Goal: Transaction & Acquisition: Purchase product/service

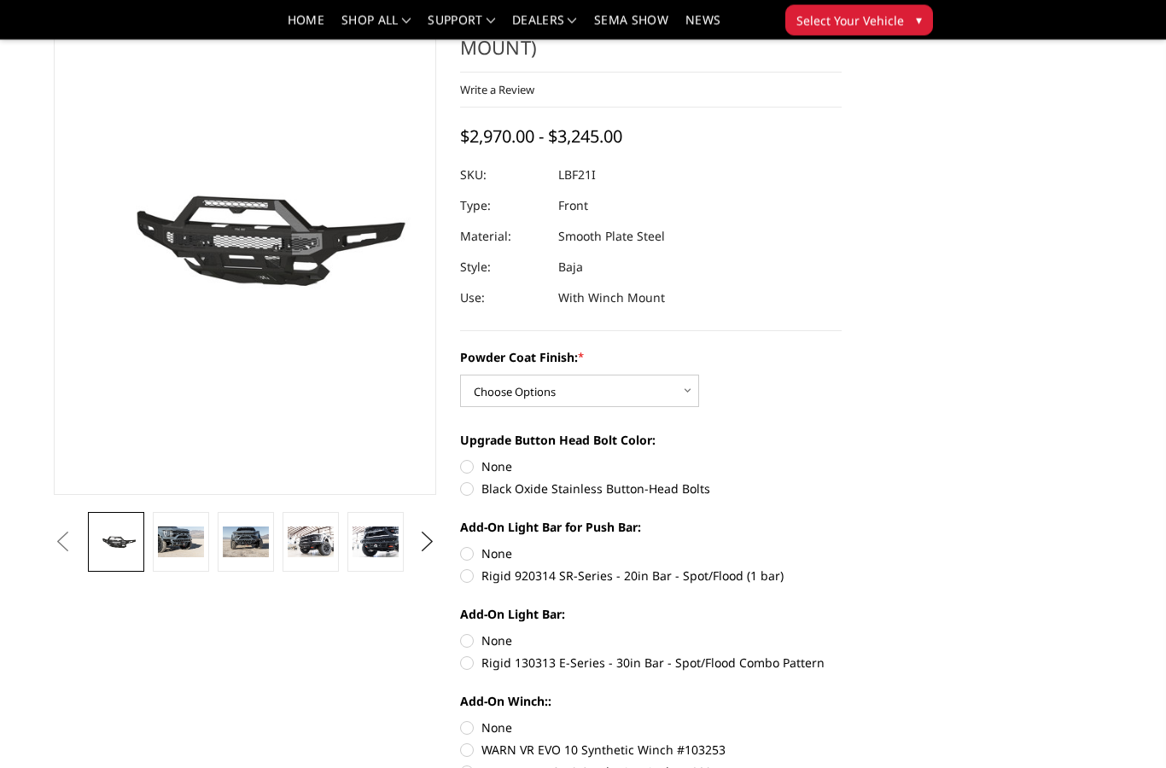
scroll to position [103, 0]
click at [563, 400] on select "Choose Options Bare Metal Texture Black Powder Coat" at bounding box center [579, 391] width 239 height 32
select select "2766"
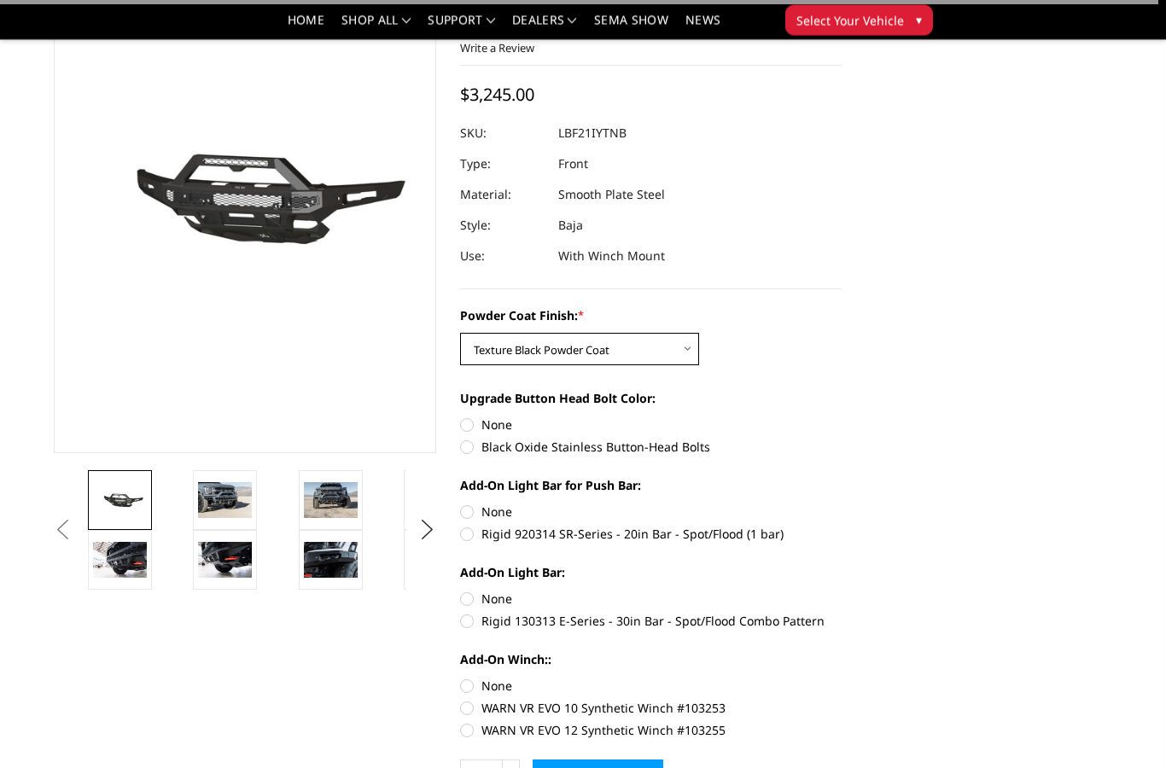
scroll to position [151, 0]
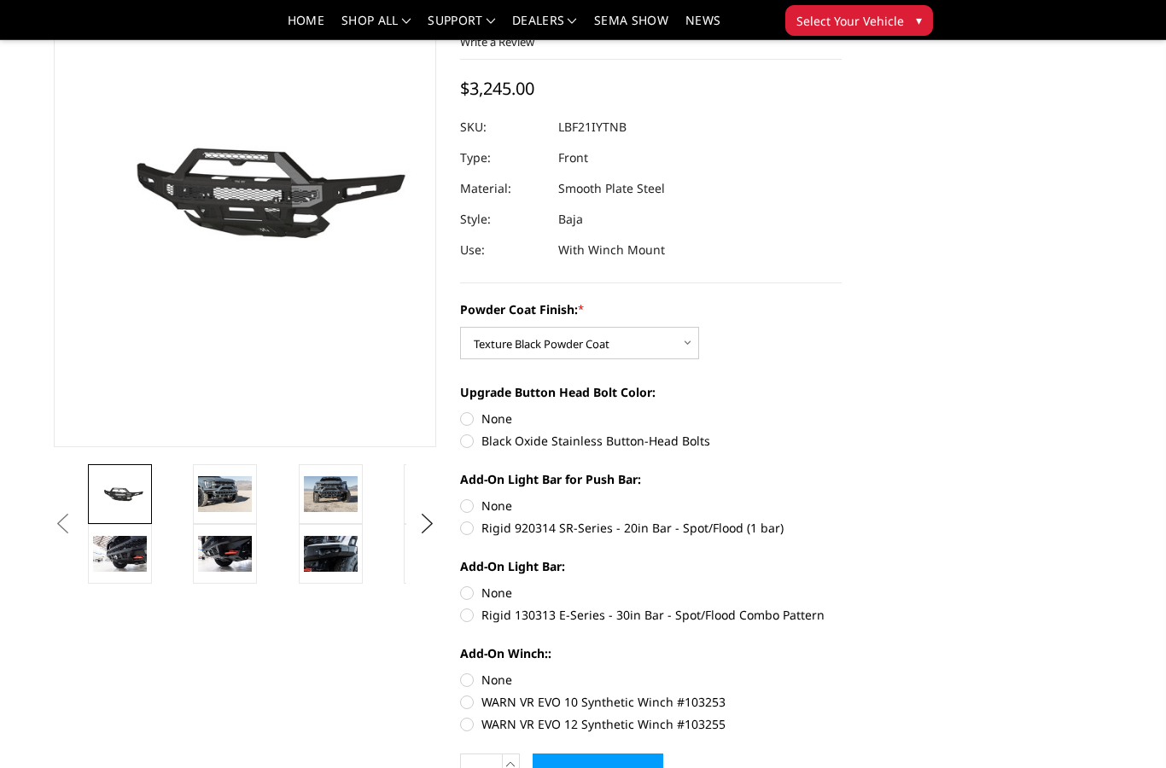
click at [580, 442] on label "Black Oxide Stainless Button-Head Bolts" at bounding box center [651, 441] width 382 height 18
click at [842, 411] on input "Black Oxide Stainless Button-Head Bolts" at bounding box center [842, 410] width 1 height 1
radio input "true"
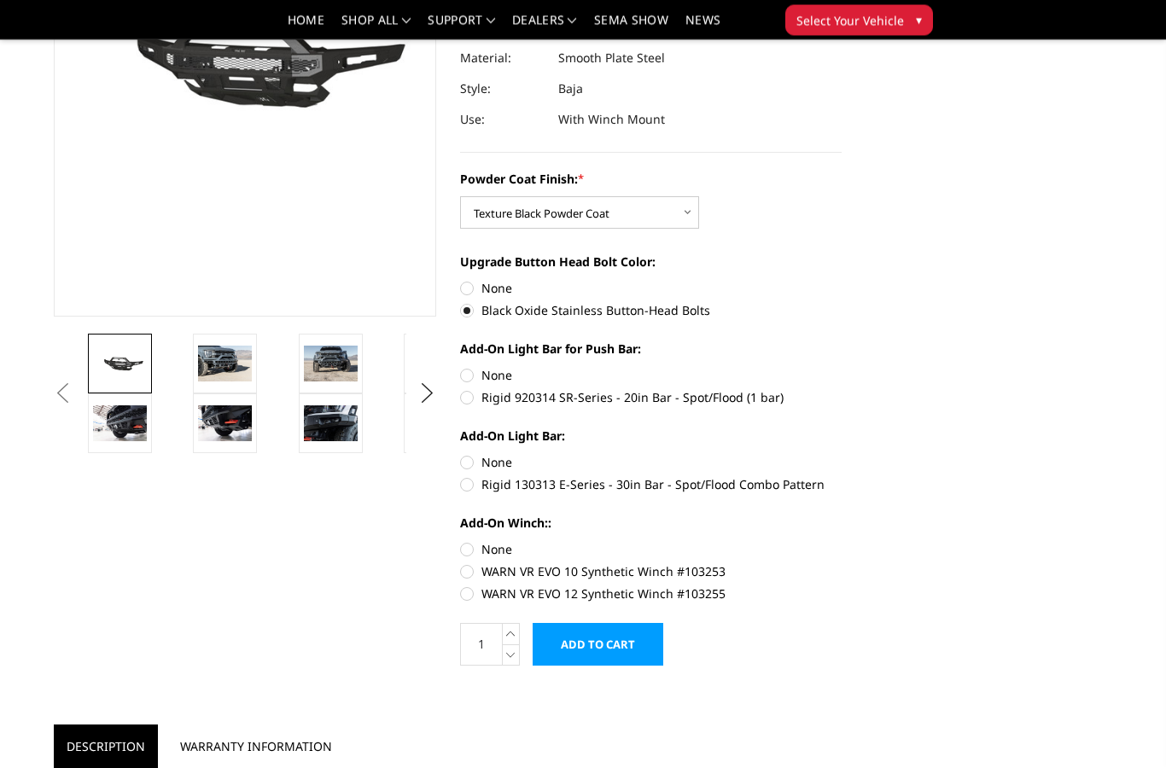
scroll to position [291, 0]
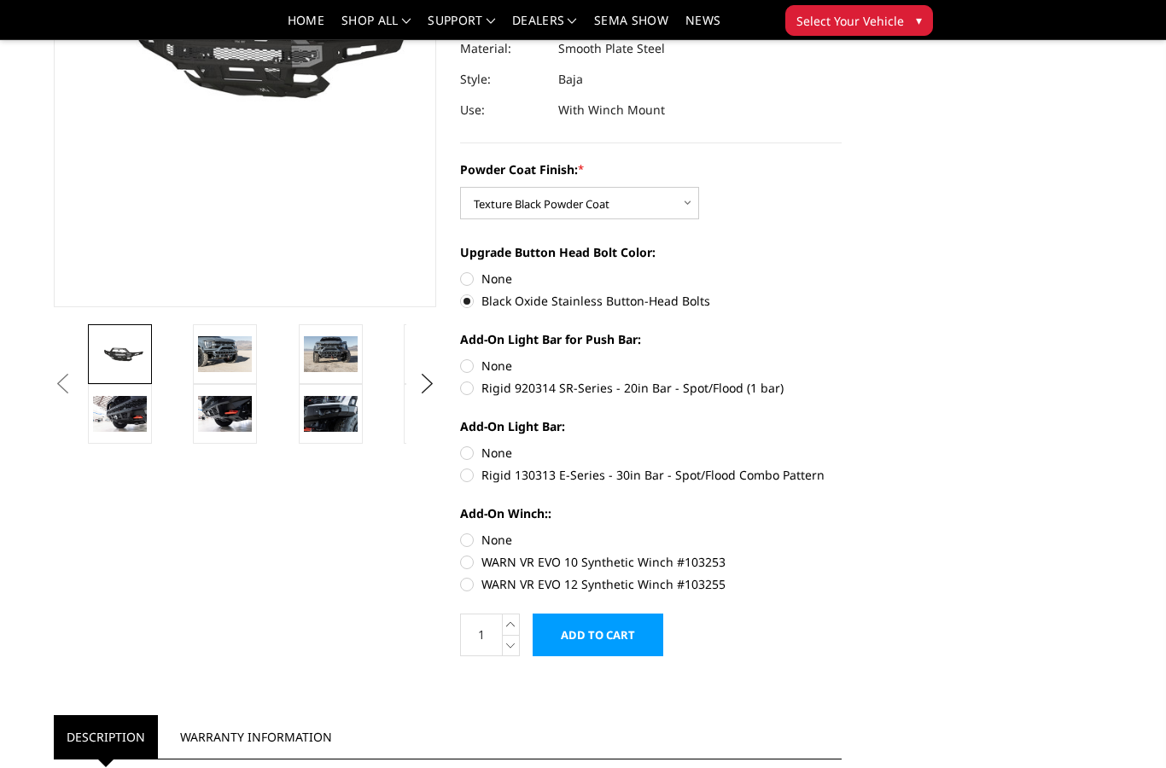
click at [526, 400] on div "Powder Coat Finish: * Choose Options Bare Metal Texture Black Powder Coat Upgra…" at bounding box center [651, 374] width 382 height 429
click at [514, 392] on label "Rigid 920314 SR-Series - 20in Bar - Spot/Flood (1 bar)" at bounding box center [651, 388] width 382 height 18
click at [842, 358] on input "Rigid 920314 SR-Series - 20in Bar - Spot/Flood (1 bar)" at bounding box center [842, 357] width 1 height 1
radio input "true"
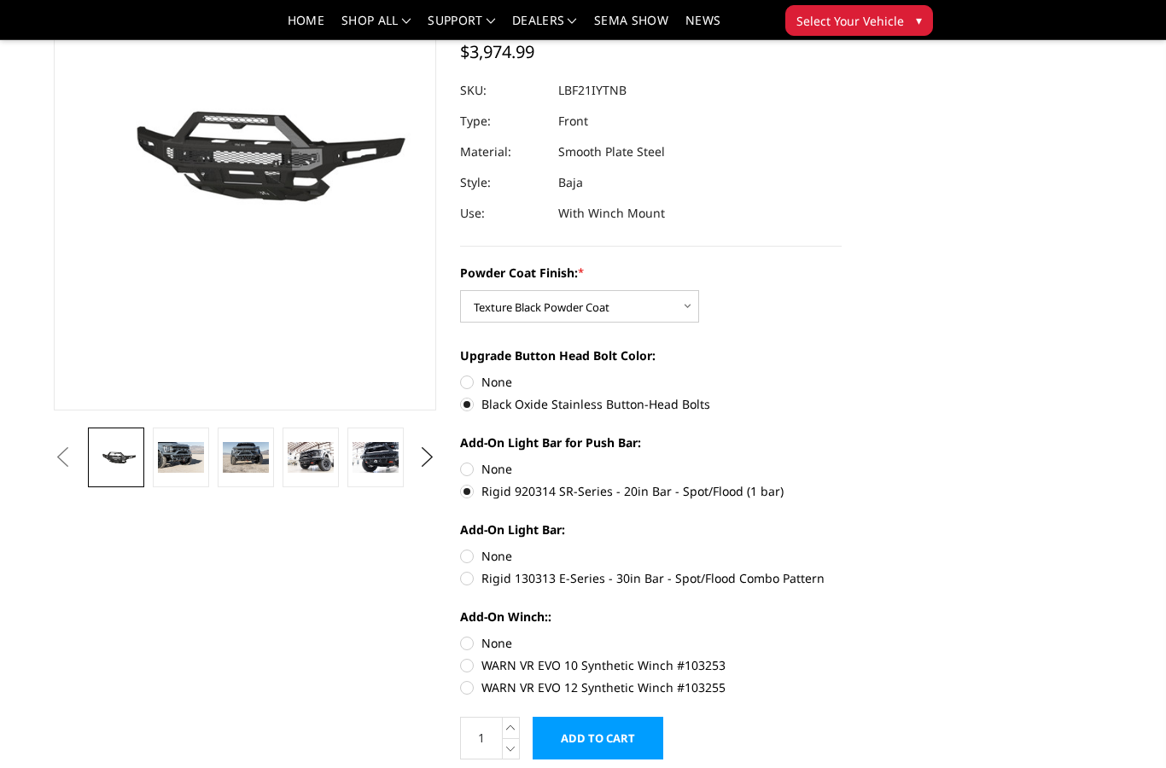
scroll to position [205, 0]
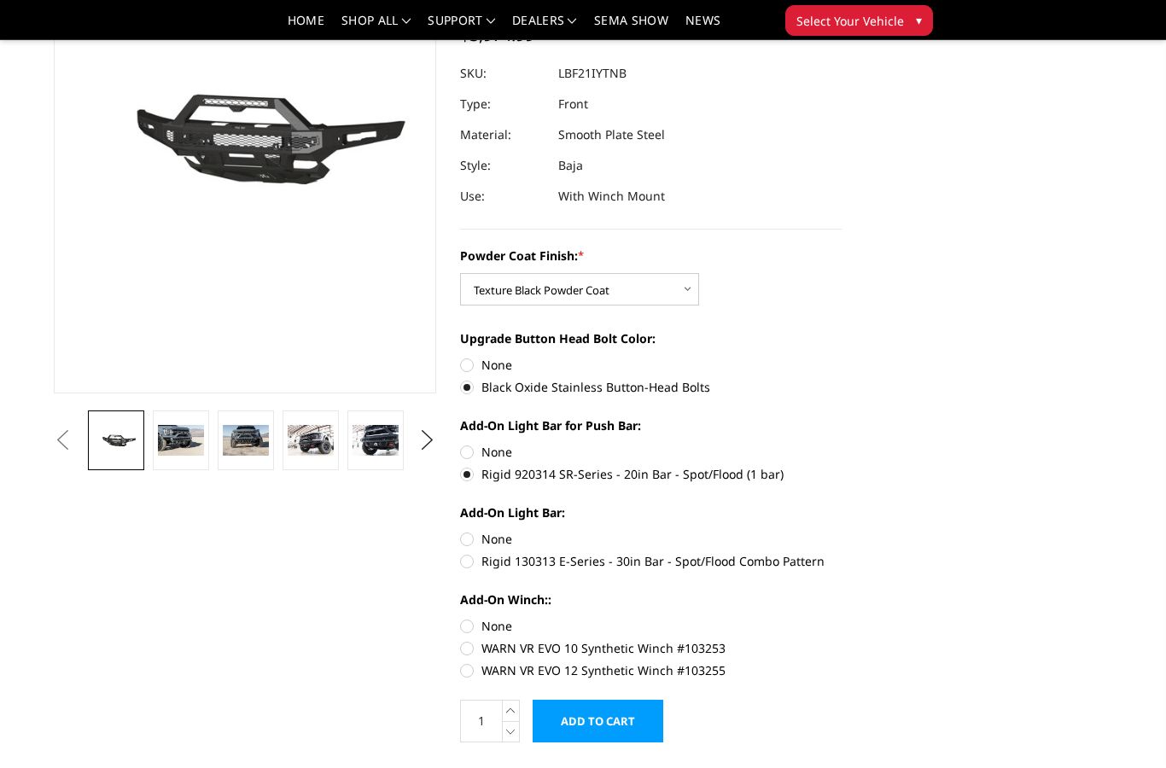
click at [510, 560] on label "Rigid 130313 E-Series - 30in Bar - Spot/Flood Combo Pattern" at bounding box center [651, 561] width 382 height 18
click at [842, 531] on input "Rigid 130313 E-Series - 30in Bar - Spot/Flood Combo Pattern" at bounding box center [842, 530] width 1 height 1
radio input "true"
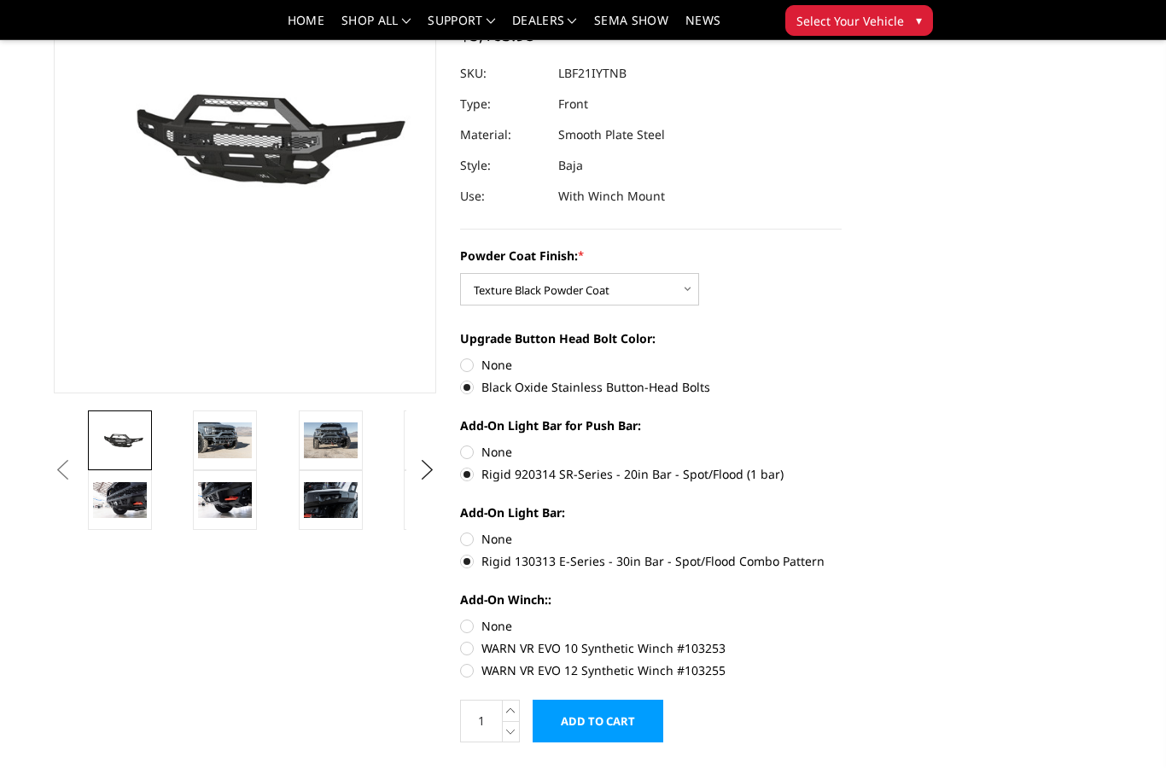
click at [500, 537] on label "None" at bounding box center [651, 539] width 382 height 18
click at [461, 531] on input "None" at bounding box center [460, 530] width 1 height 1
radio input "true"
click at [553, 569] on label "Rigid 130313 E-Series - 30in Bar - Spot/Flood Combo Pattern" at bounding box center [651, 561] width 382 height 18
click at [842, 531] on input "Rigid 130313 E-Series - 30in Bar - Spot/Flood Combo Pattern" at bounding box center [842, 530] width 1 height 1
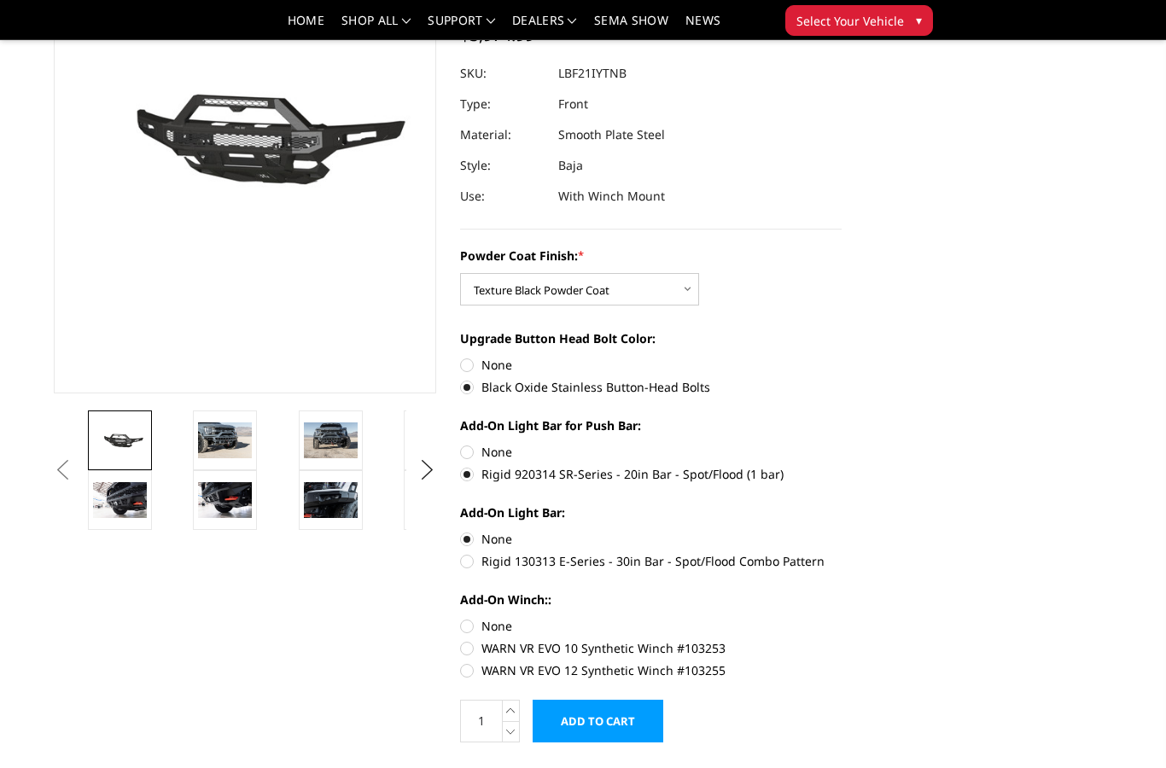
radio input "true"
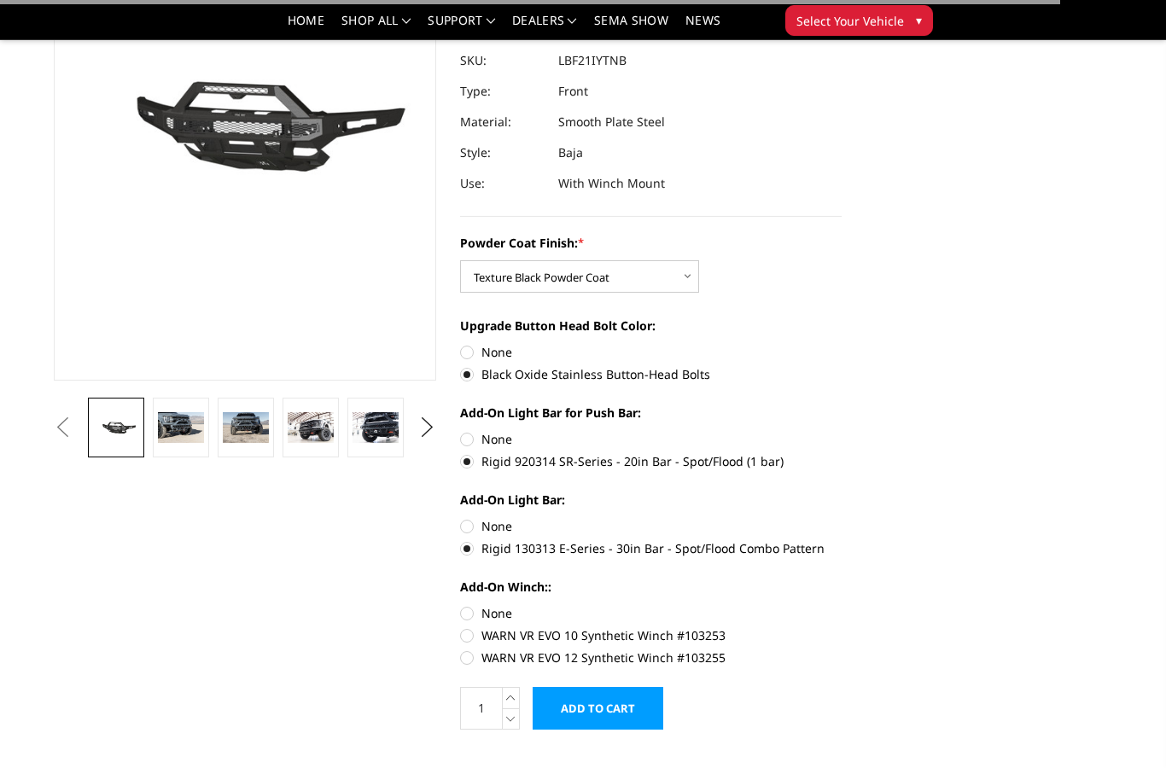
scroll to position [220, 0]
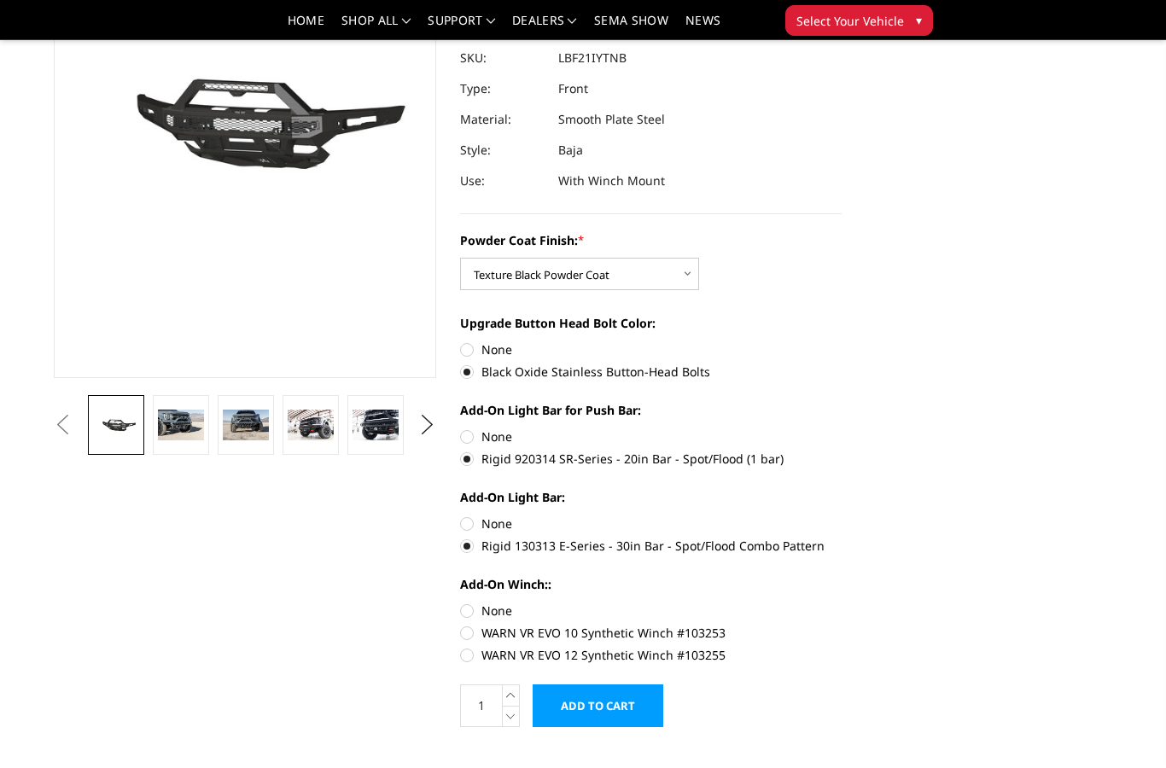
click at [671, 660] on label "WARN VR EVO 12 Synthetic Winch #103255" at bounding box center [651, 655] width 382 height 18
click at [842, 625] on input "WARN VR EVO 12 Synthetic Winch #103255" at bounding box center [842, 624] width 1 height 1
radio input "true"
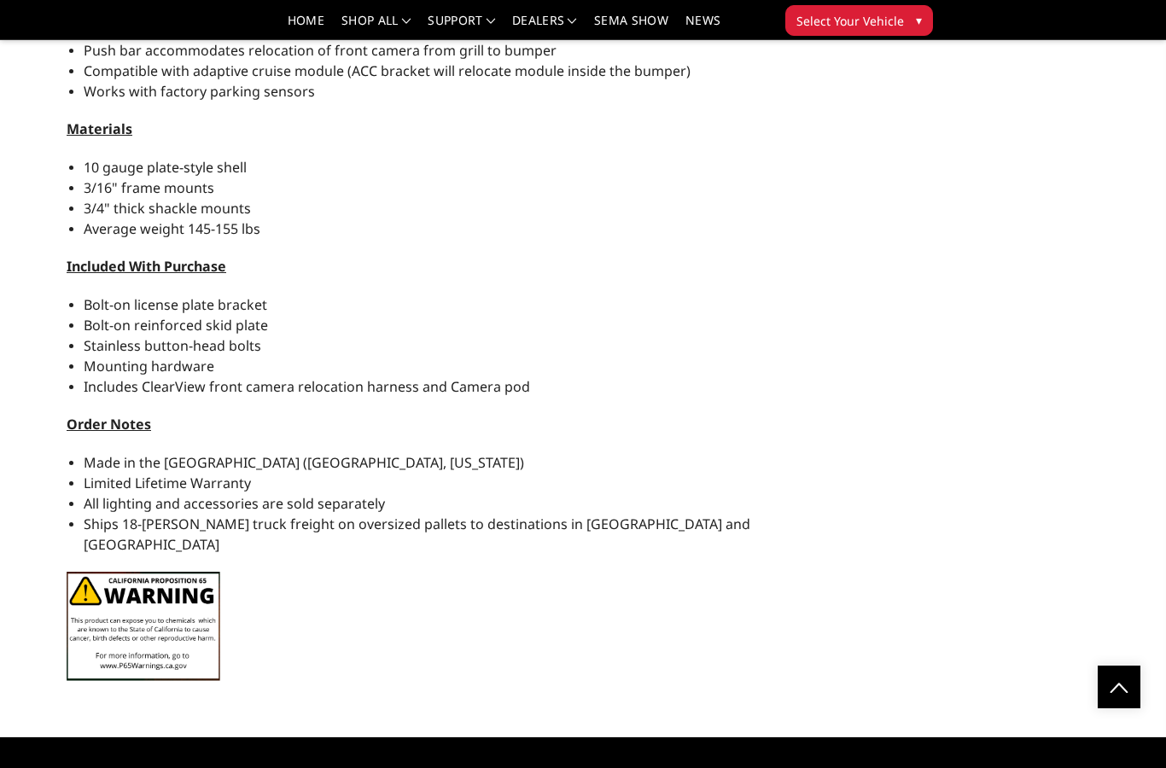
scroll to position [2022, 0]
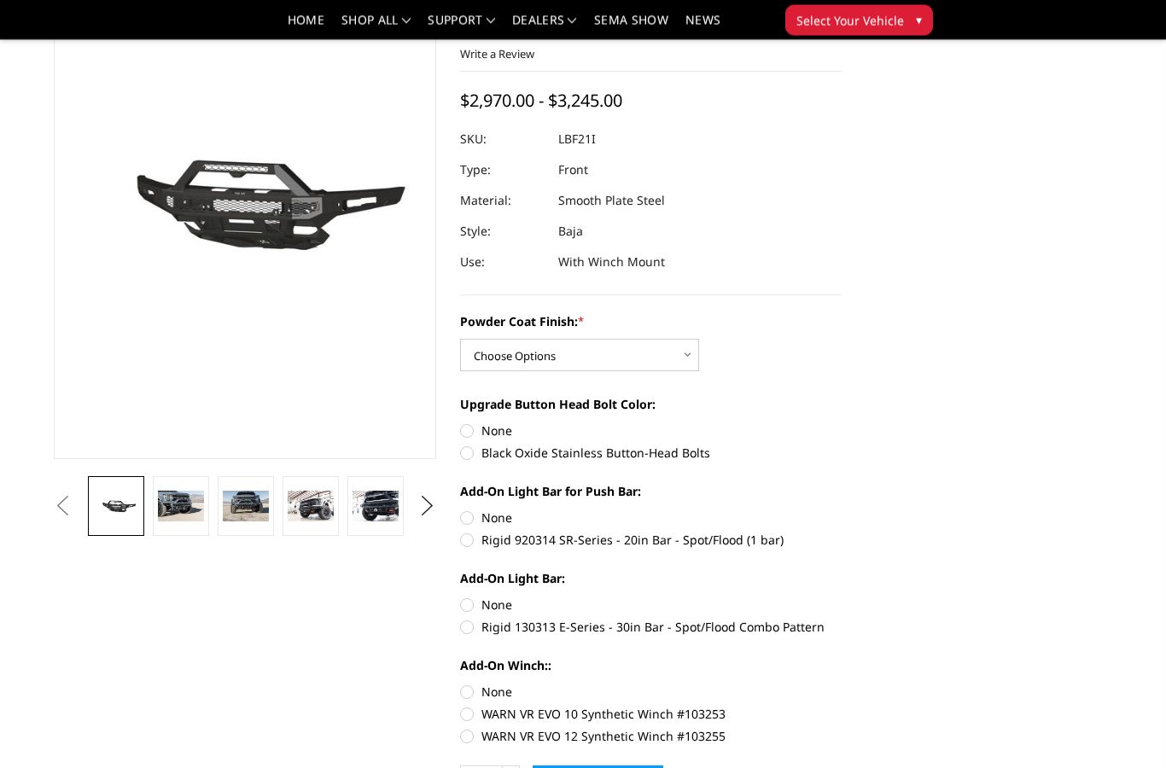
scroll to position [139, 0]
click at [645, 355] on select "Choose Options Bare Metal Texture Black Powder Coat" at bounding box center [579, 355] width 239 height 32
select select "2766"
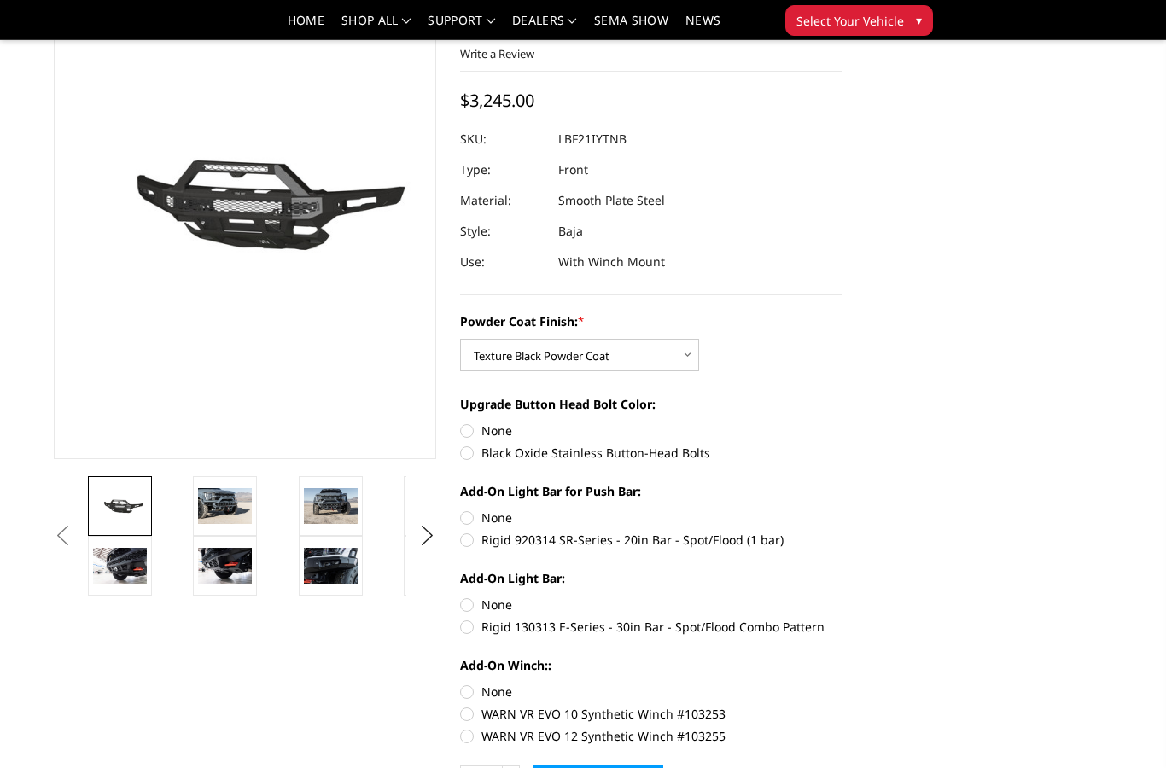
click at [626, 452] on label "Black Oxide Stainless Button-Head Bolts" at bounding box center [651, 453] width 382 height 18
click at [842, 423] on input "Black Oxide Stainless Button-Head Bolts" at bounding box center [842, 422] width 1 height 1
radio input "true"
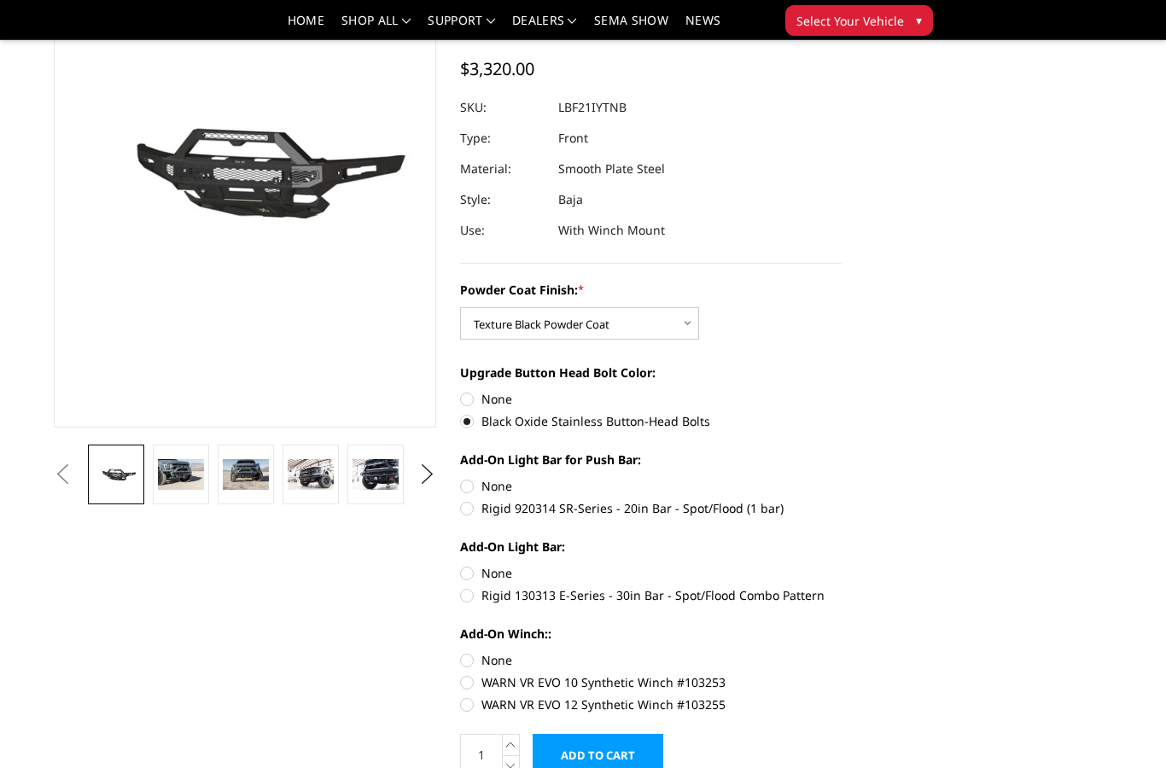
scroll to position [177, 0]
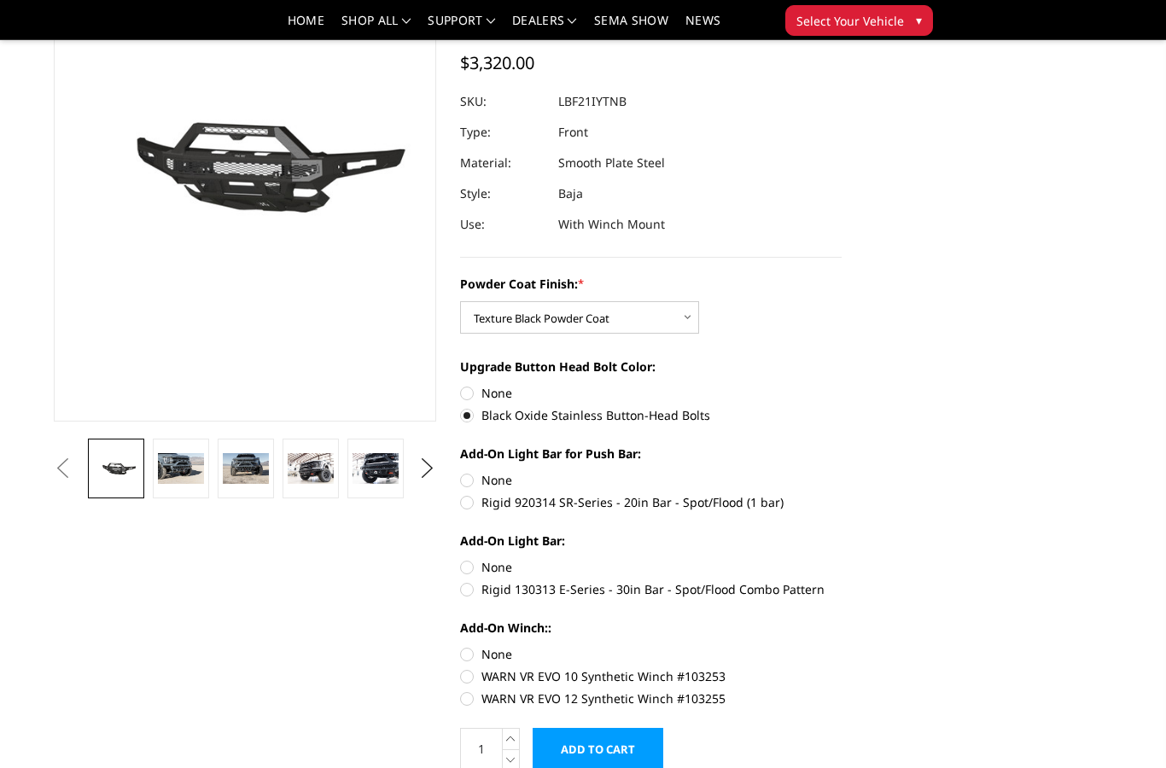
click at [680, 507] on label "Rigid 920314 SR-Series - 20in Bar - Spot/Flood (1 bar)" at bounding box center [651, 502] width 382 height 18
click at [842, 472] on input "Rigid 920314 SR-Series - 20in Bar - Spot/Flood (1 bar)" at bounding box center [842, 471] width 1 height 1
radio input "true"
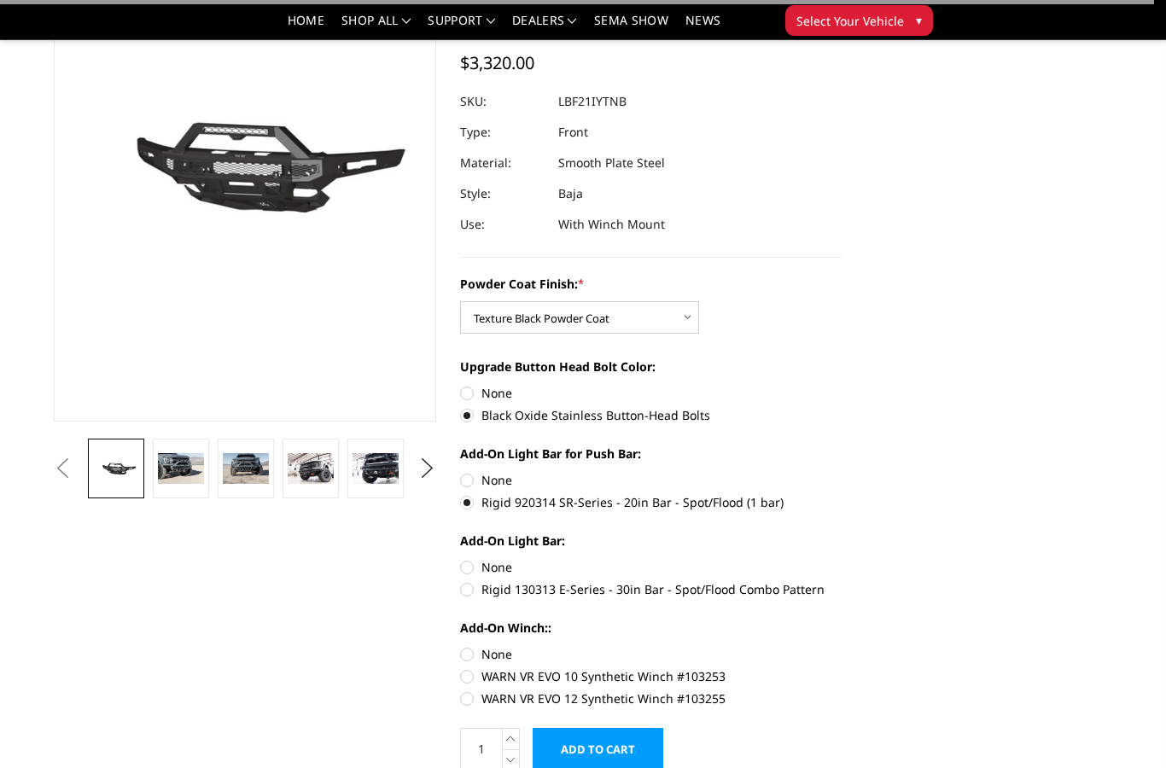
scroll to position [155, 0]
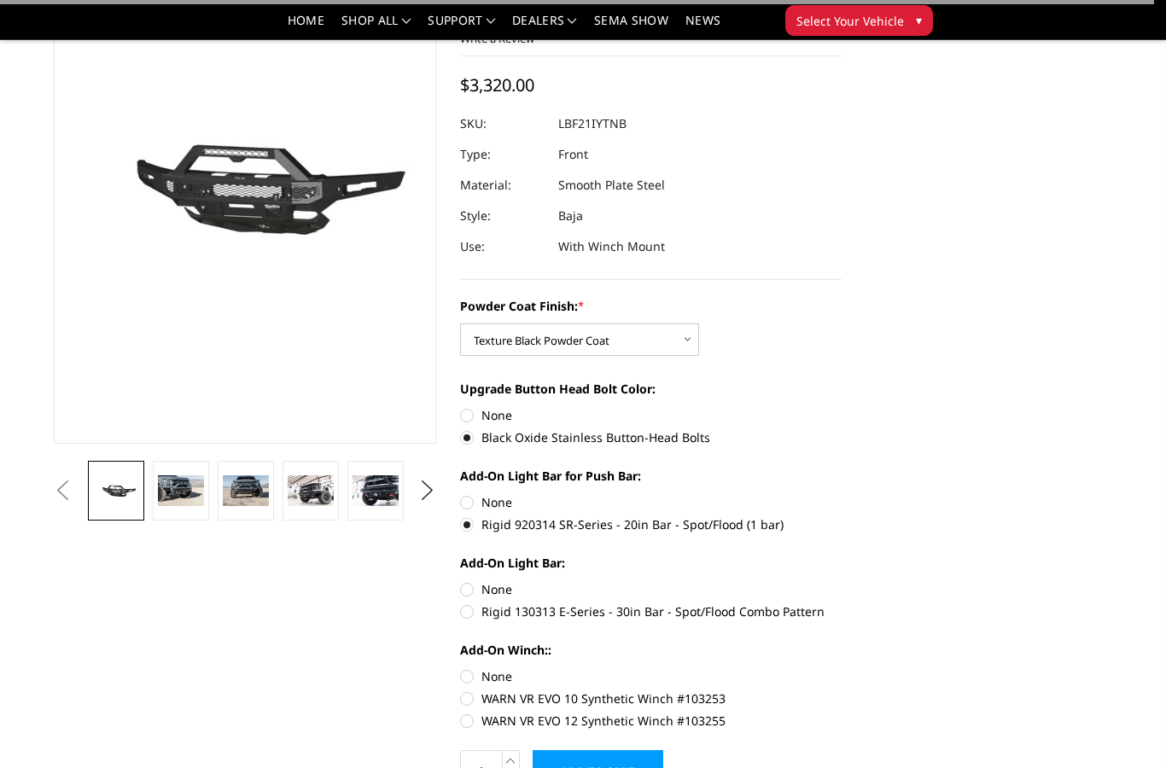
click at [670, 622] on div "Powder Coat Finish: * Choose Options Bare Metal Texture Black Powder Coat Upgra…" at bounding box center [651, 511] width 382 height 429
click at [664, 616] on label "Rigid 130313 E-Series - 30in Bar - Spot/Flood Combo Pattern" at bounding box center [651, 612] width 382 height 18
click at [842, 581] on input "Rigid 130313 E-Series - 30in Bar - Spot/Flood Combo Pattern" at bounding box center [842, 581] width 1 height 1
radio input "true"
click at [659, 722] on label "WARN VR EVO 12 Synthetic Winch #103255" at bounding box center [651, 721] width 382 height 18
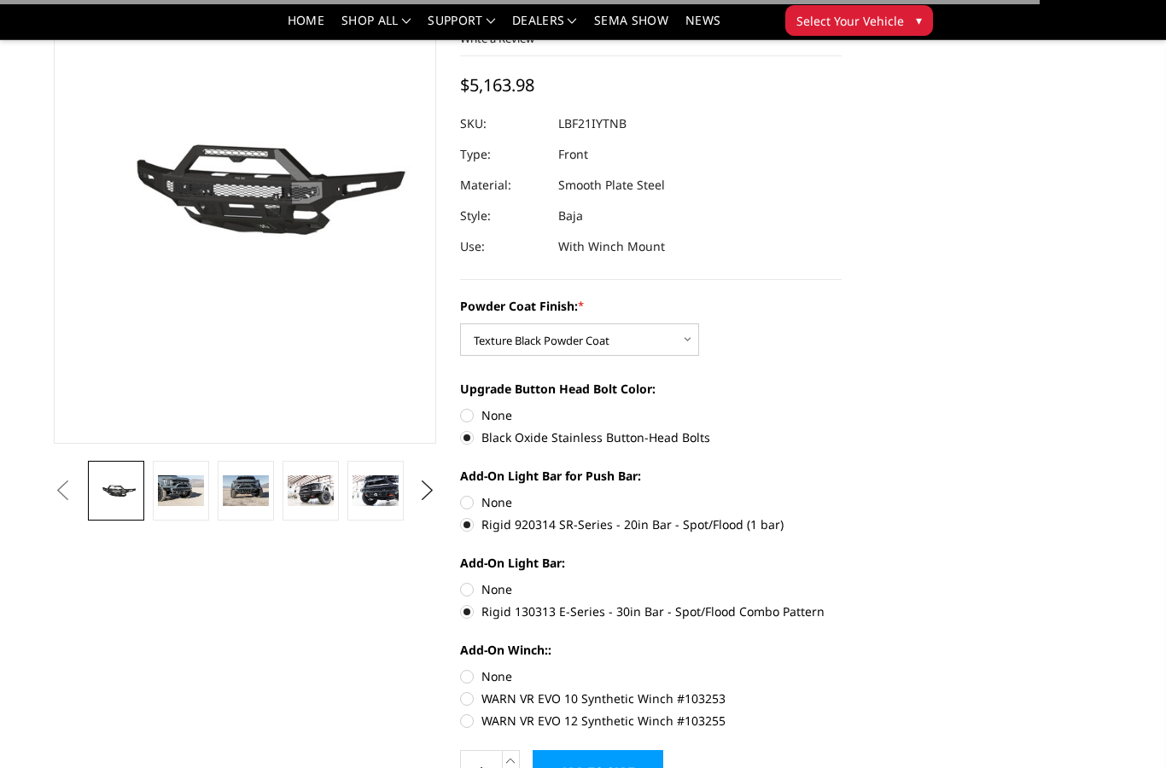
click at [842, 691] on input "WARN VR EVO 12 Synthetic Winch #103255" at bounding box center [842, 690] width 1 height 1
radio input "true"
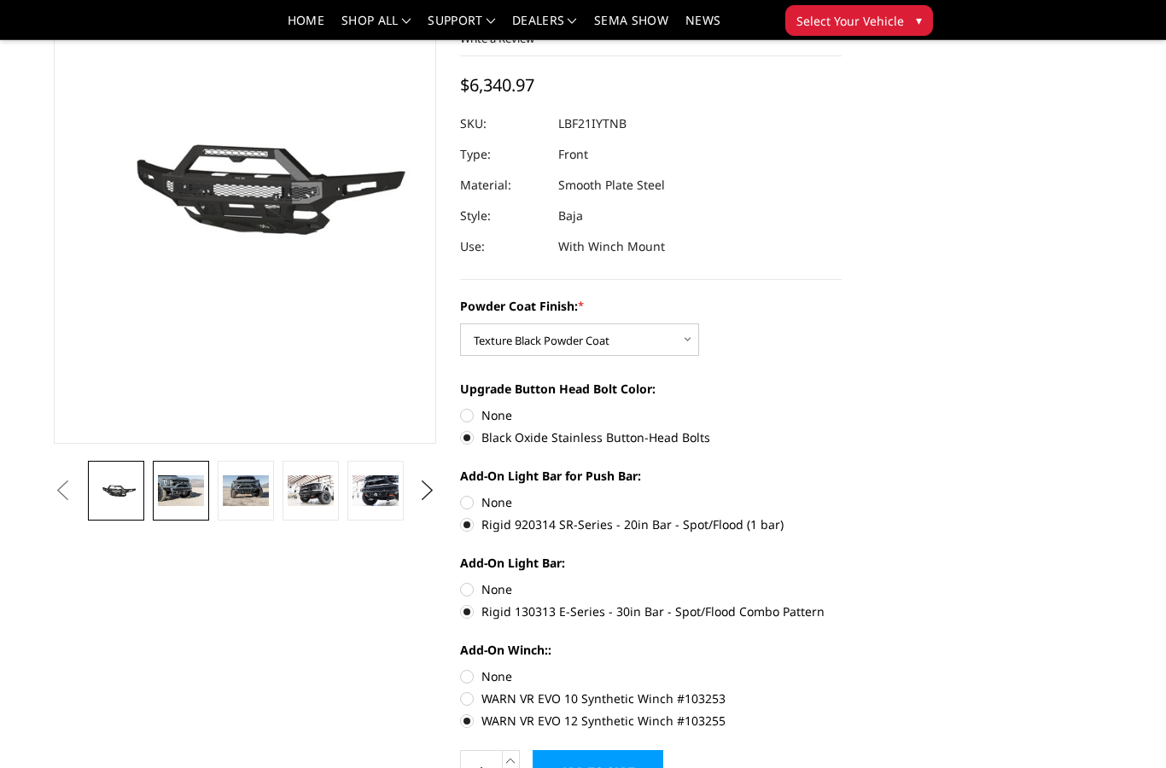
click at [195, 493] on img at bounding box center [181, 491] width 46 height 31
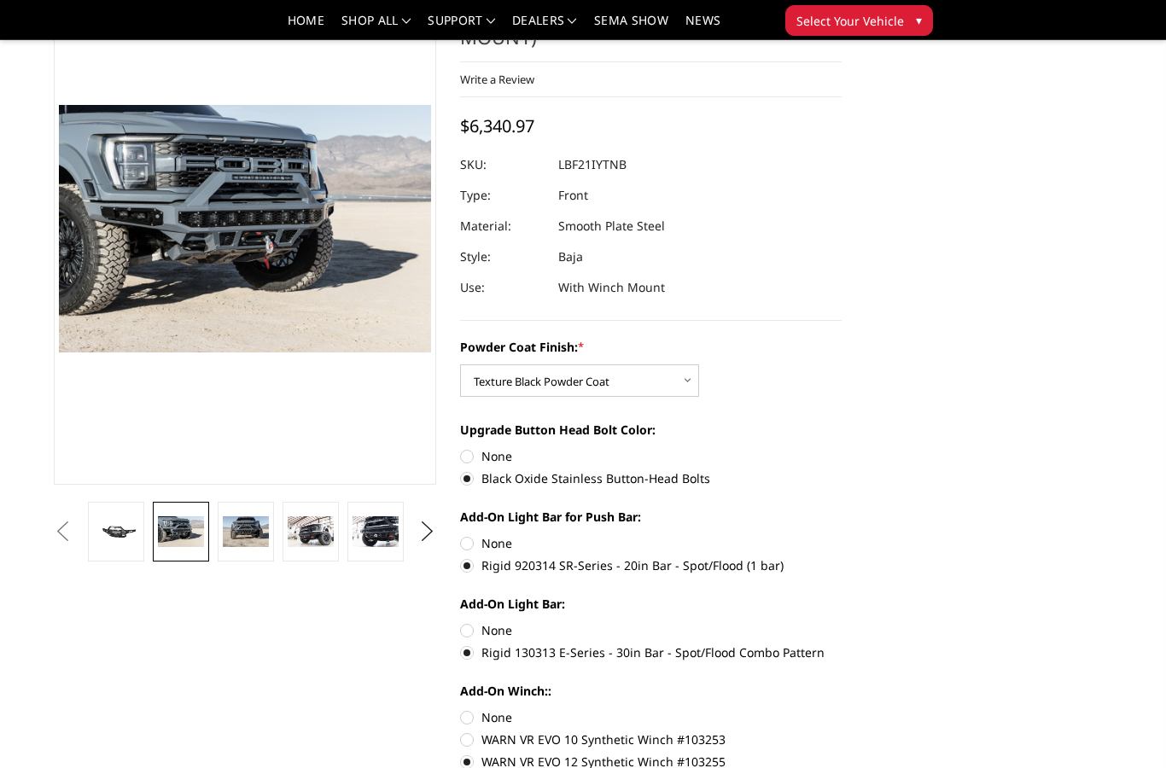
scroll to position [53, 0]
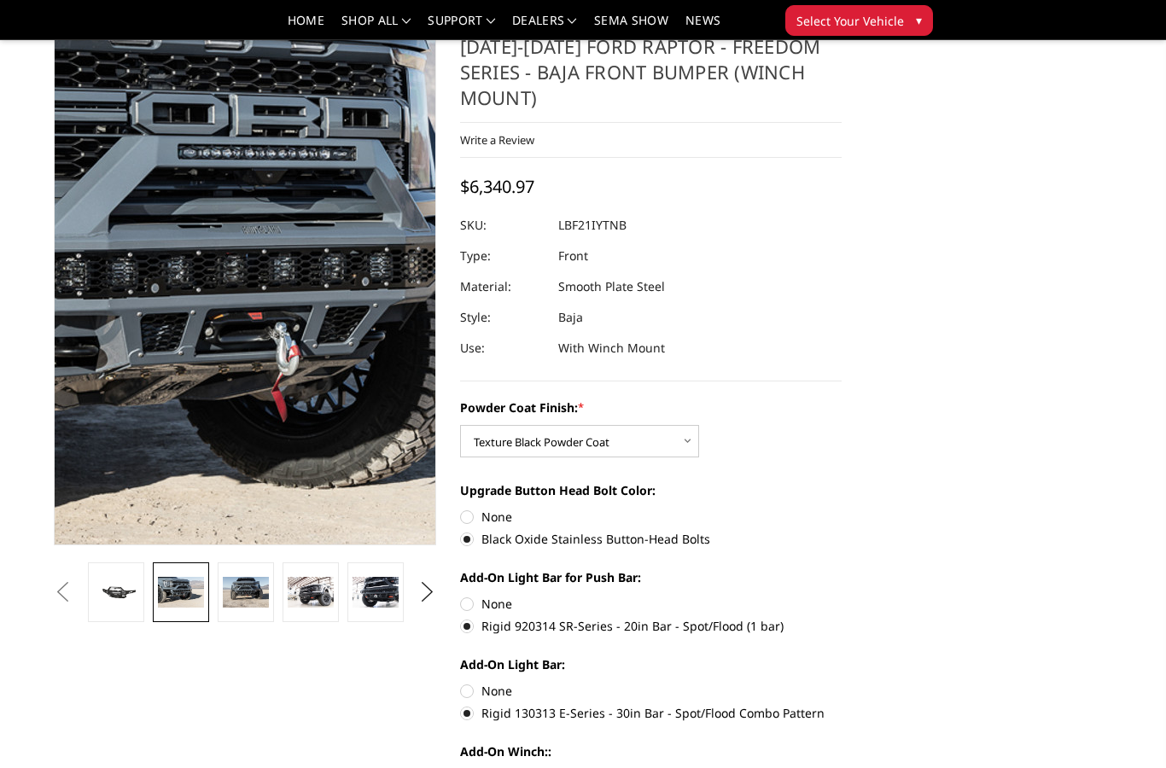
click at [261, 259] on img at bounding box center [215, 303] width 1093 height 729
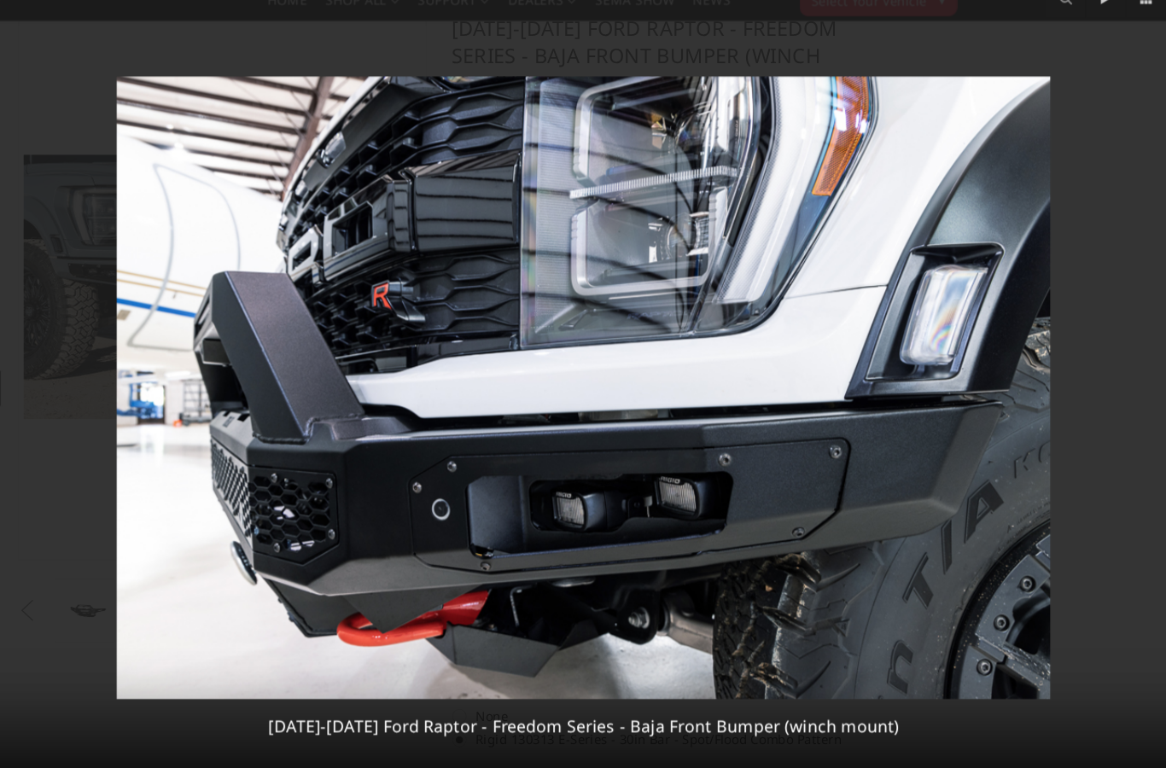
click at [44, 266] on div at bounding box center [583, 384] width 1166 height 768
